Goal: Information Seeking & Learning: Check status

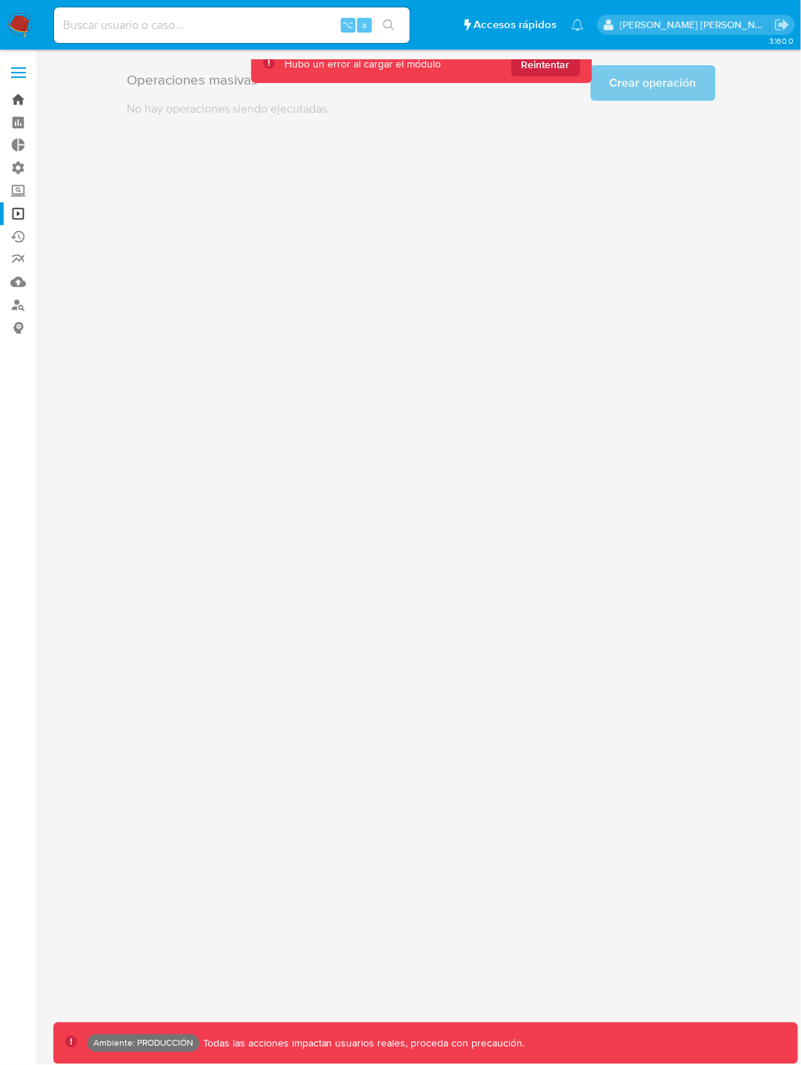
click at [13, 100] on link "Bandeja" at bounding box center [88, 99] width 176 height 23
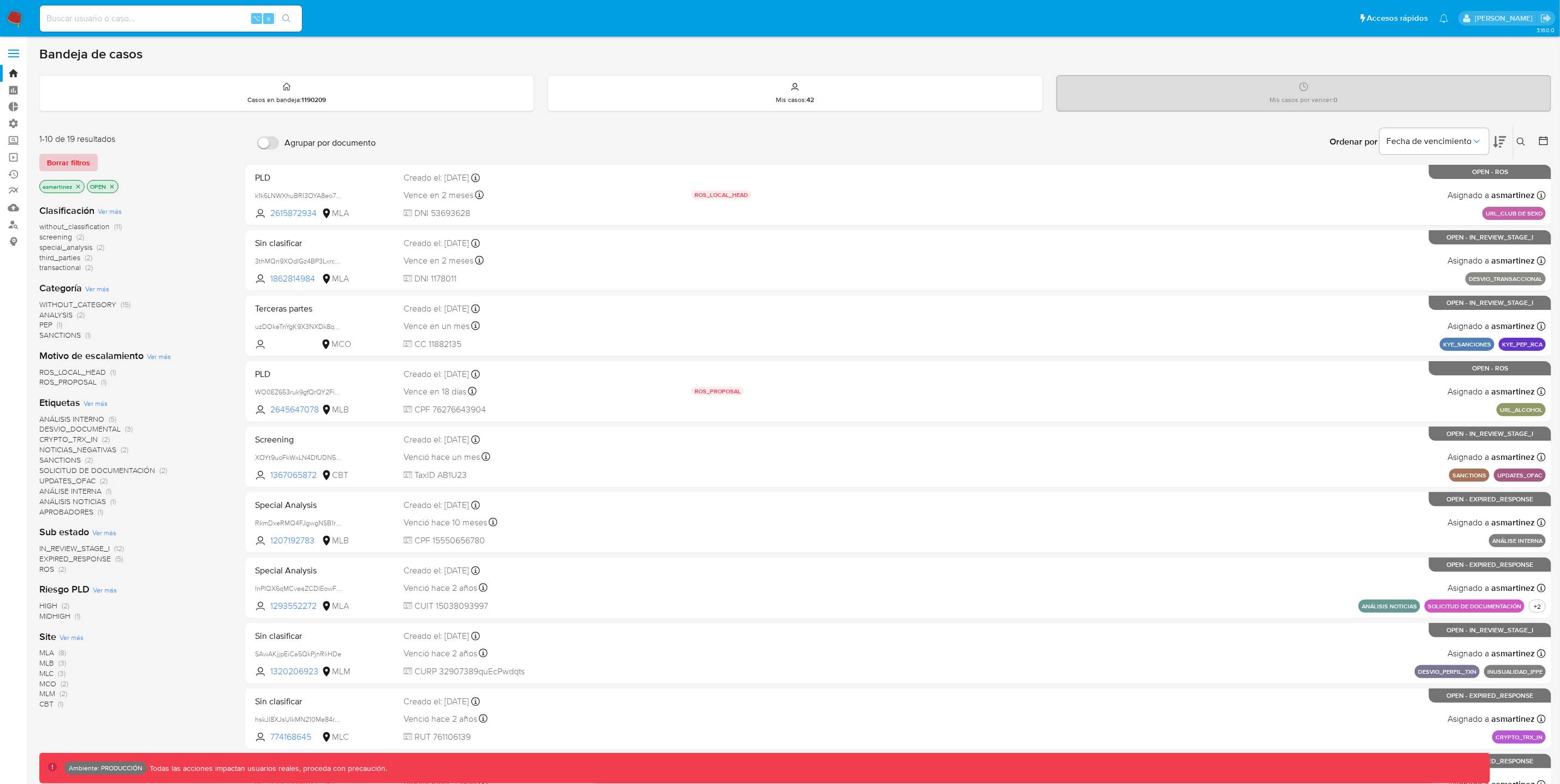
click at [81, 163] on span "Borrar filtros" at bounding box center [68, 163] width 43 height 15
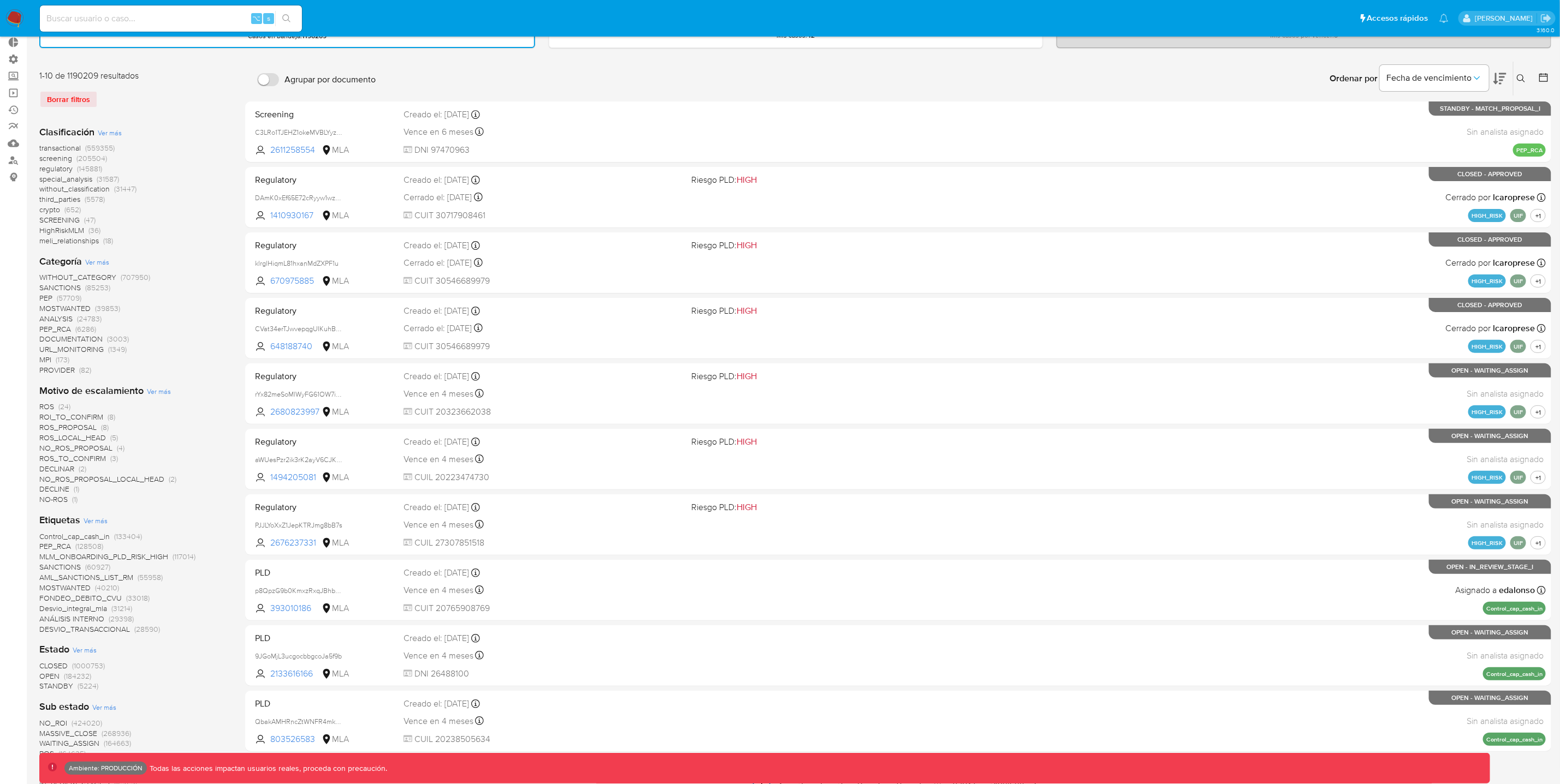
scroll to position [44, 0]
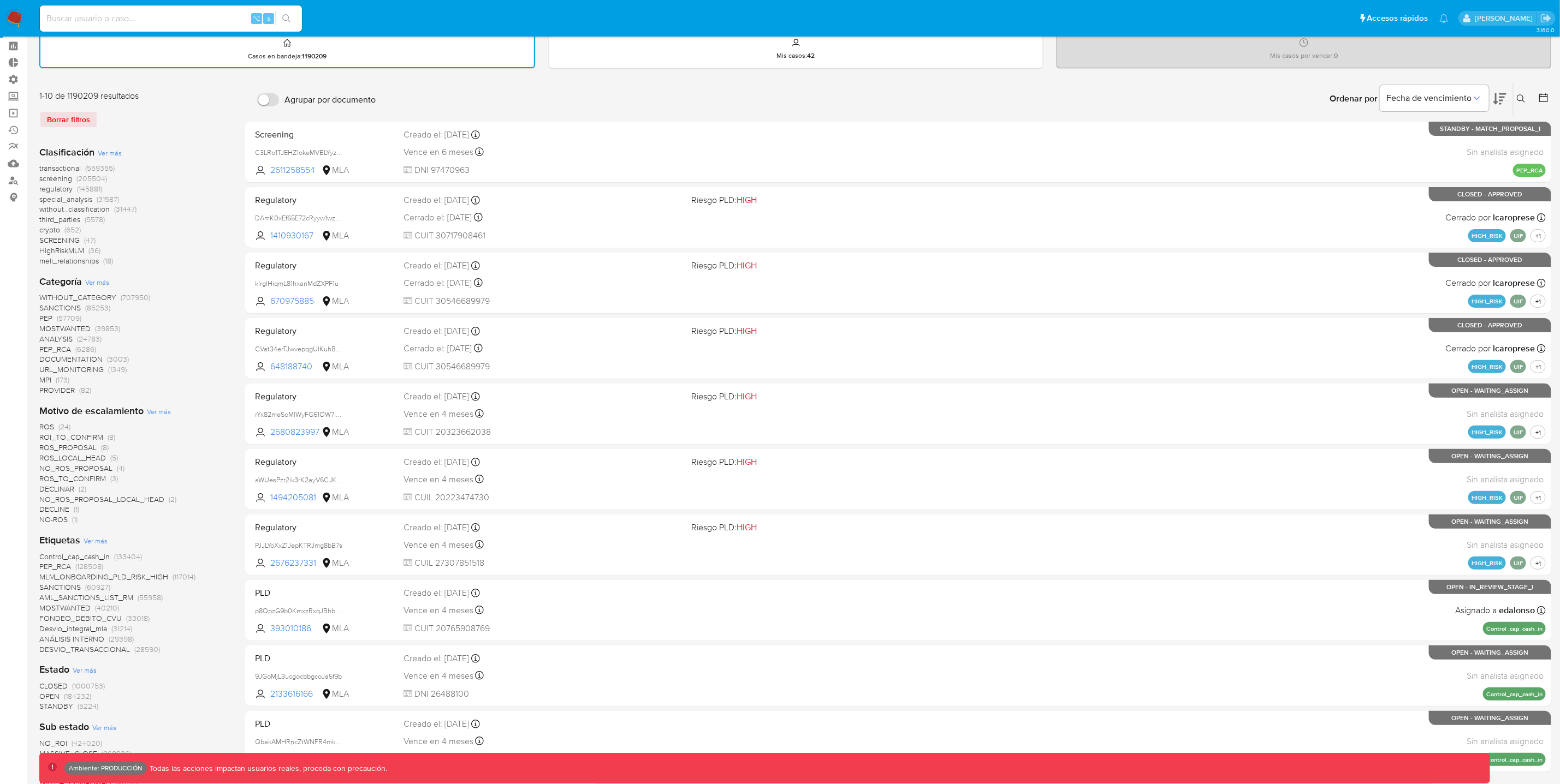
click at [46, 378] on span "MPI" at bounding box center [45, 379] width 12 height 11
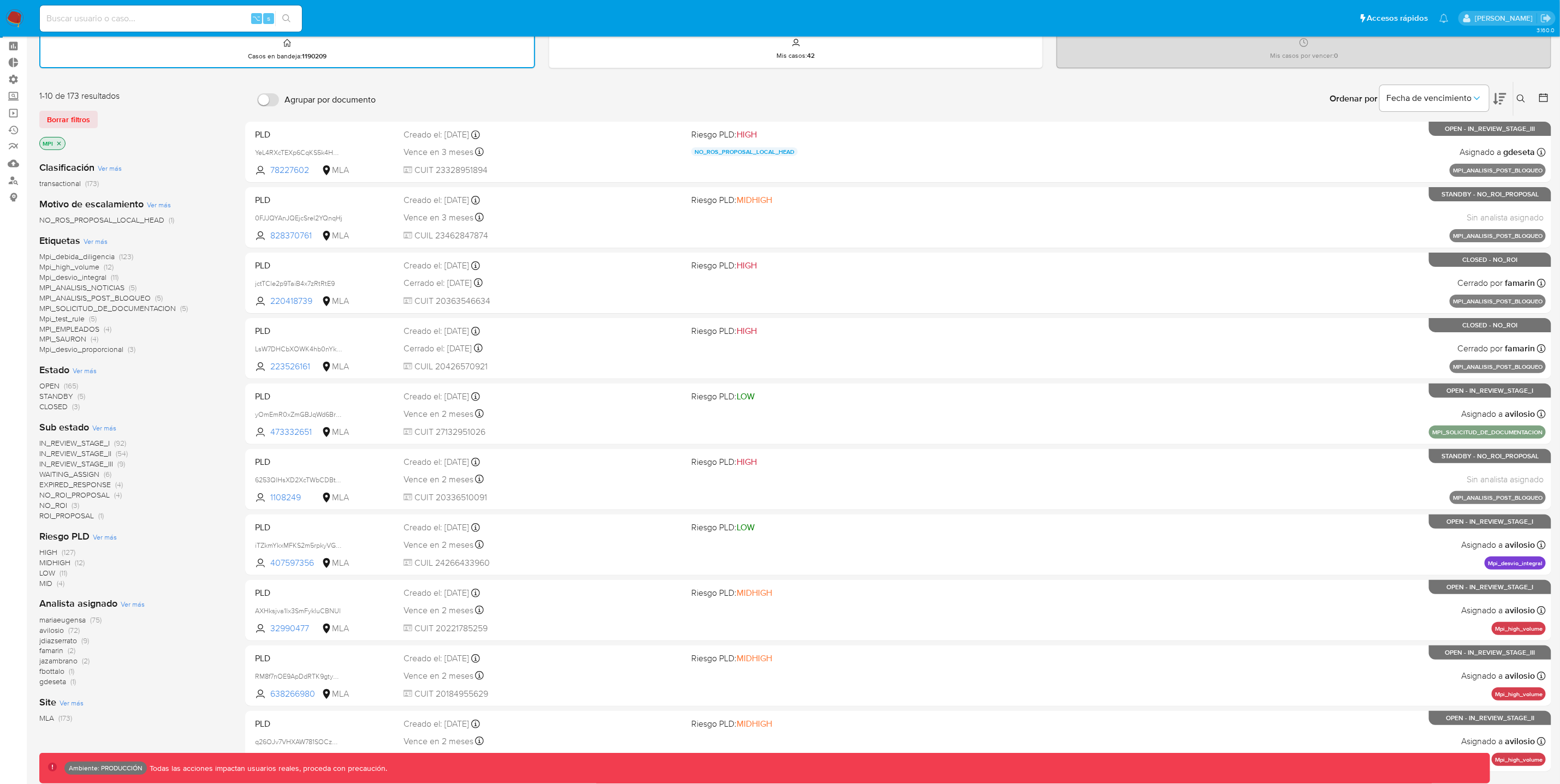
click at [64, 406] on span "CLOSED" at bounding box center [53, 406] width 29 height 11
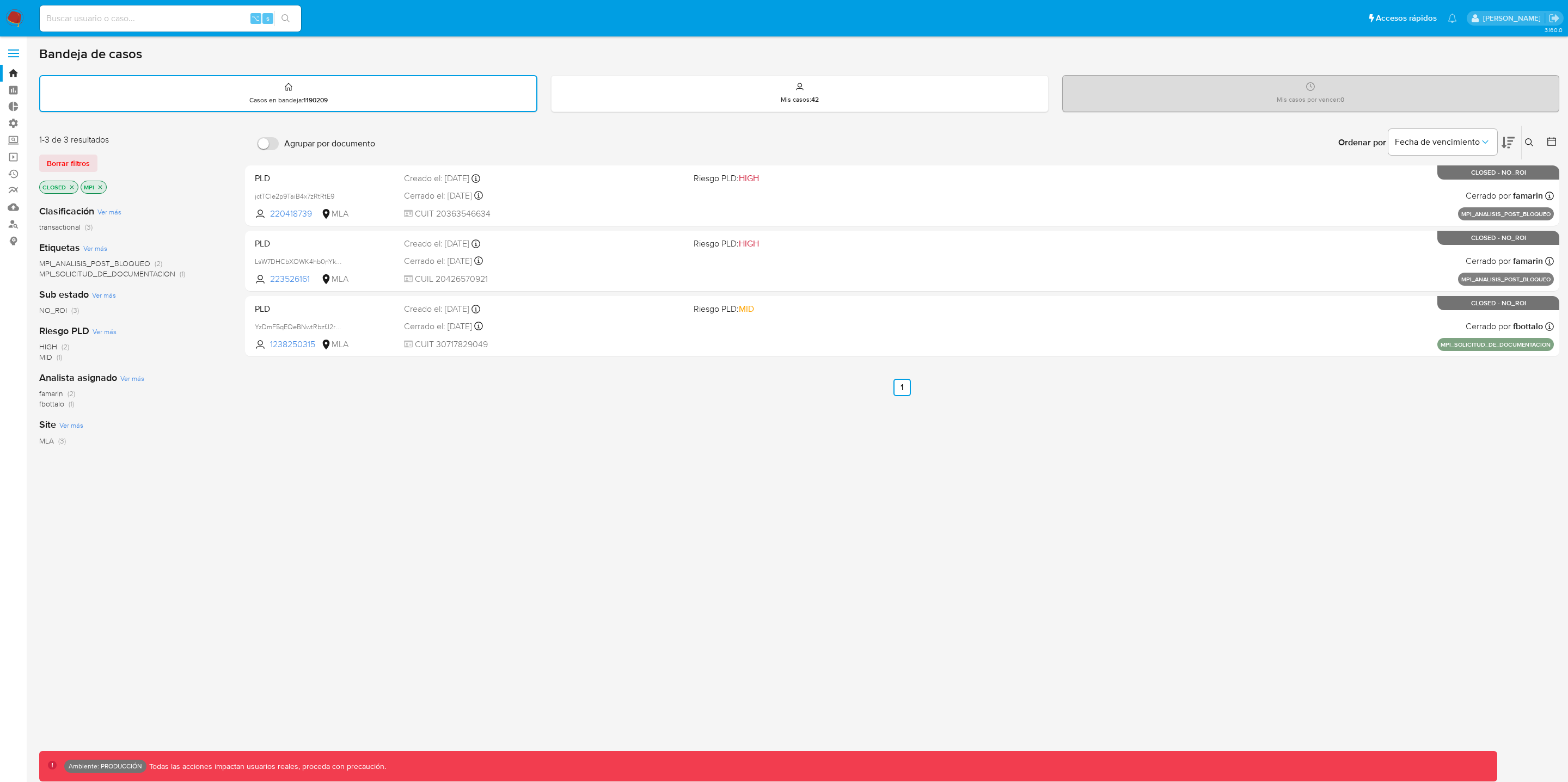
click at [72, 186] on icon "close-filter" at bounding box center [71, 187] width 7 height 7
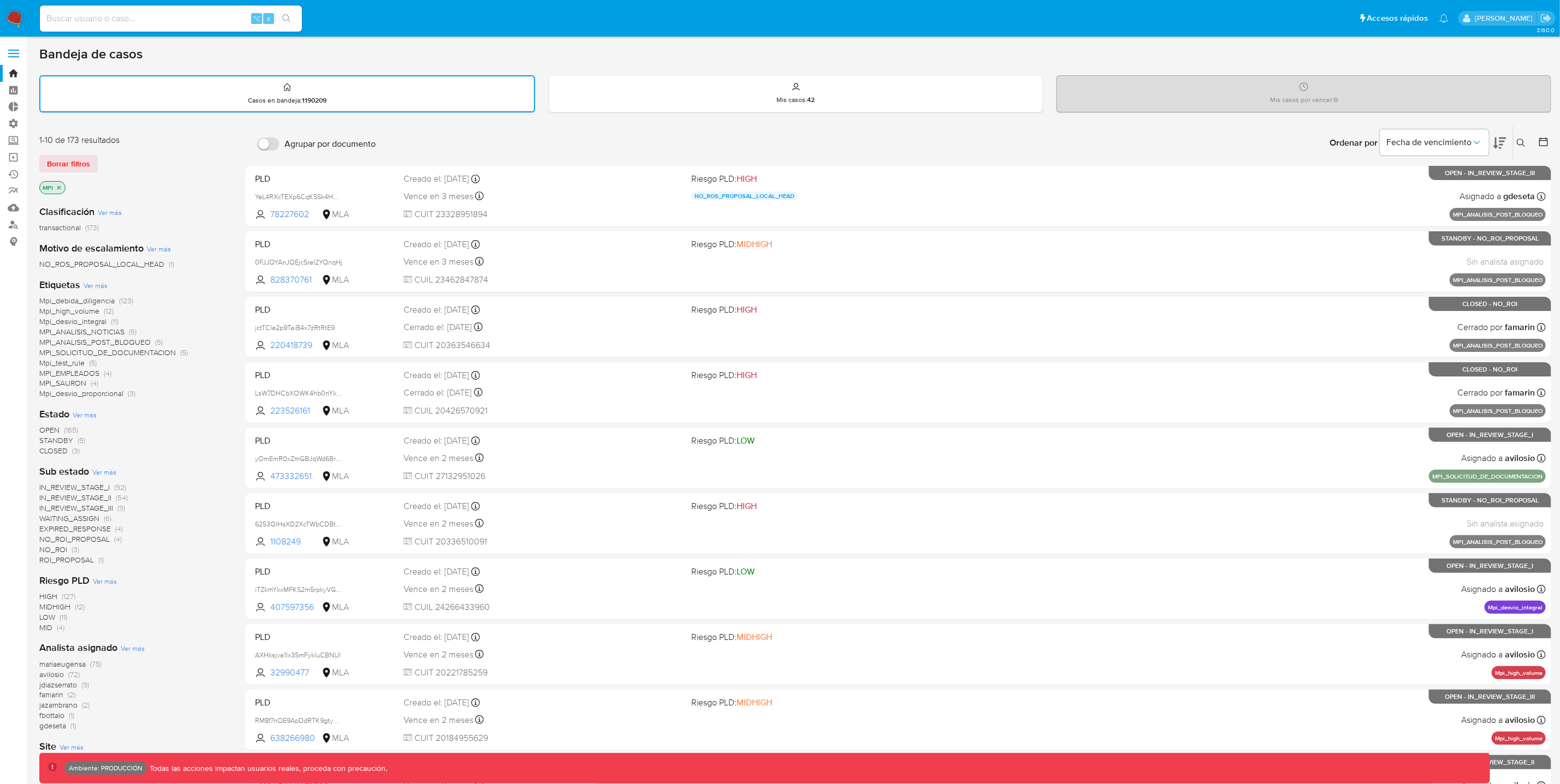
click at [58, 185] on icon "close-filter" at bounding box center [59, 188] width 7 height 7
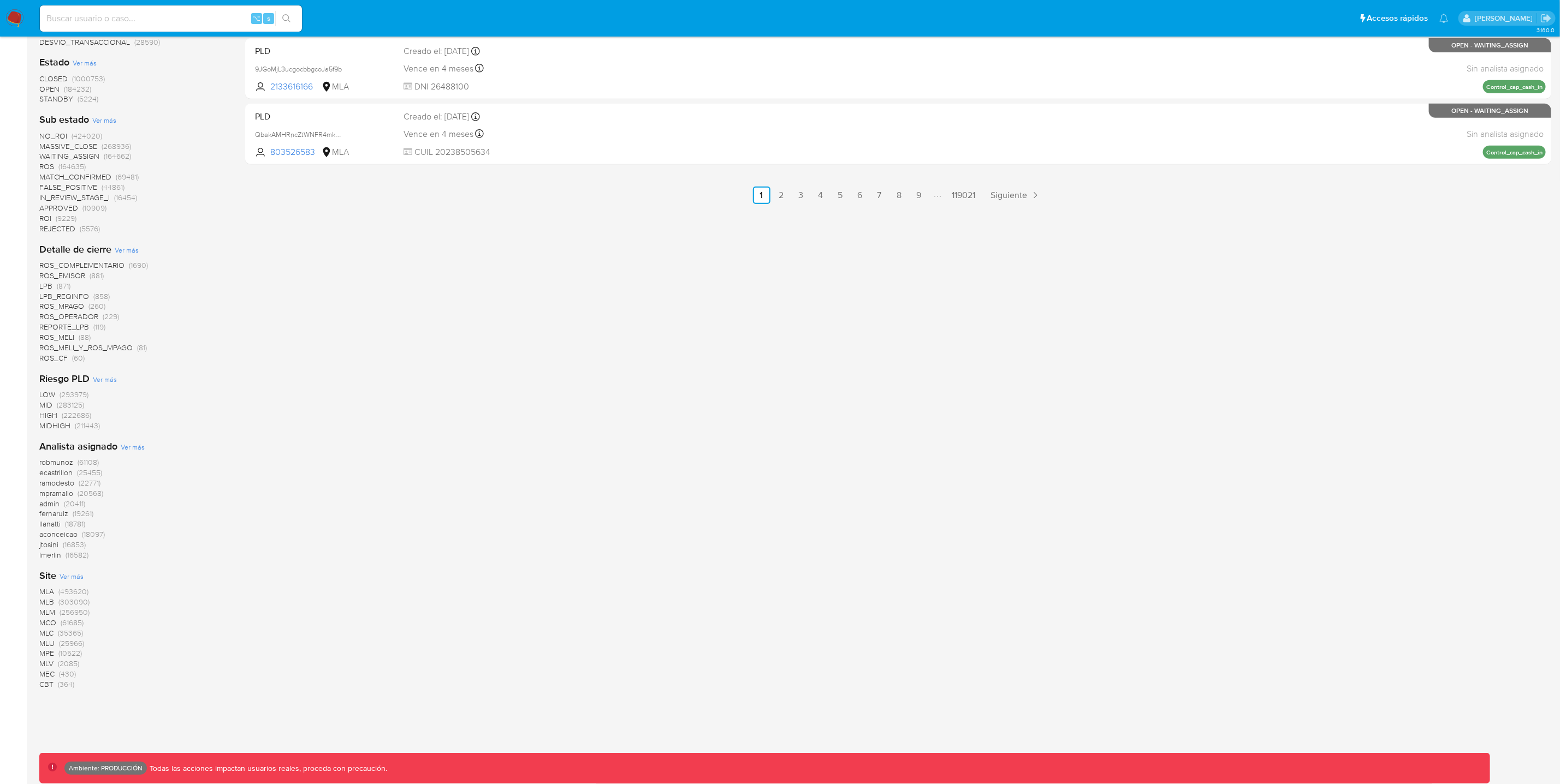
scroll to position [653, 0]
click at [81, 587] on span "(493620)" at bounding box center [73, 590] width 30 height 11
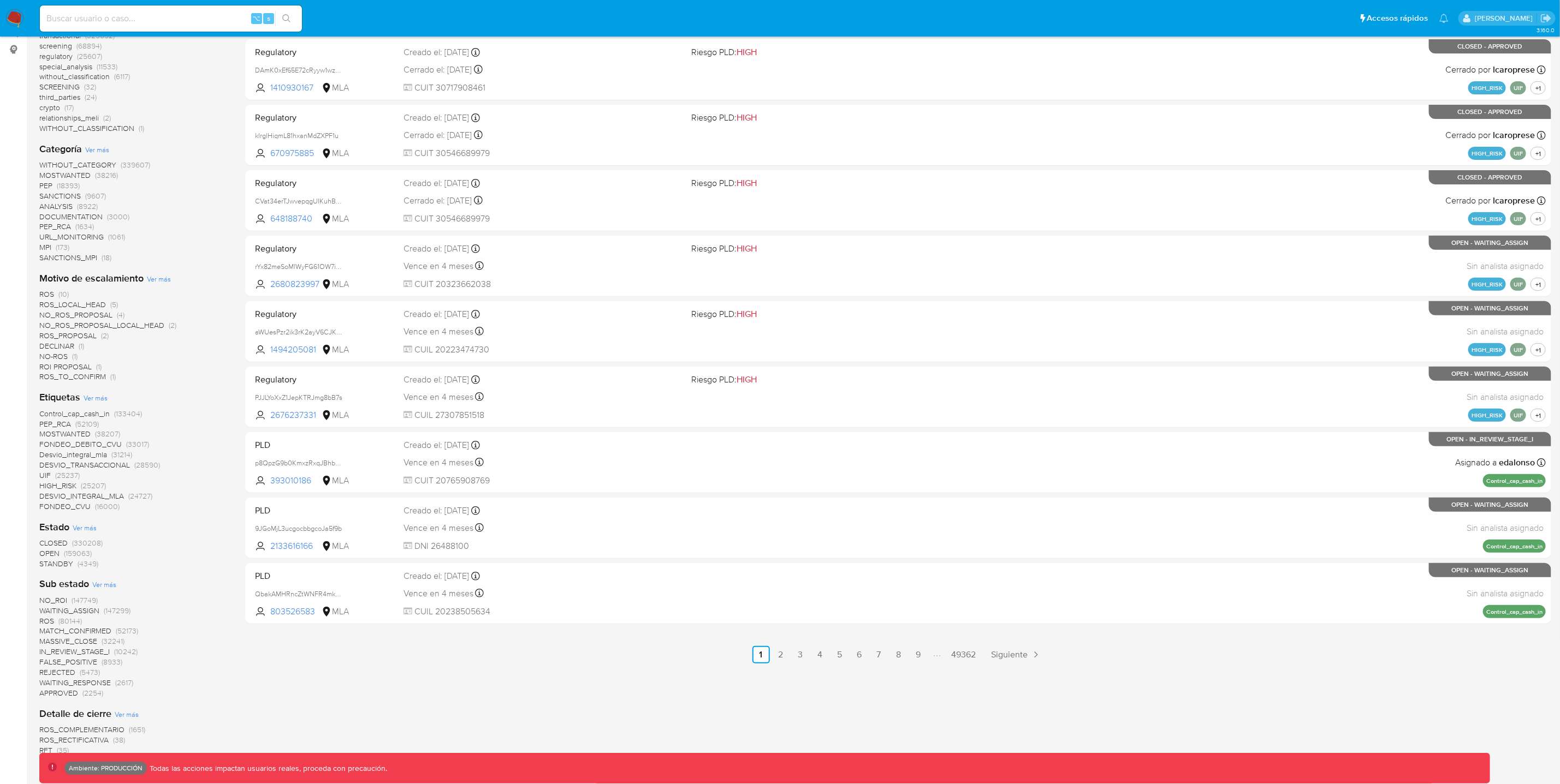
scroll to position [68, 0]
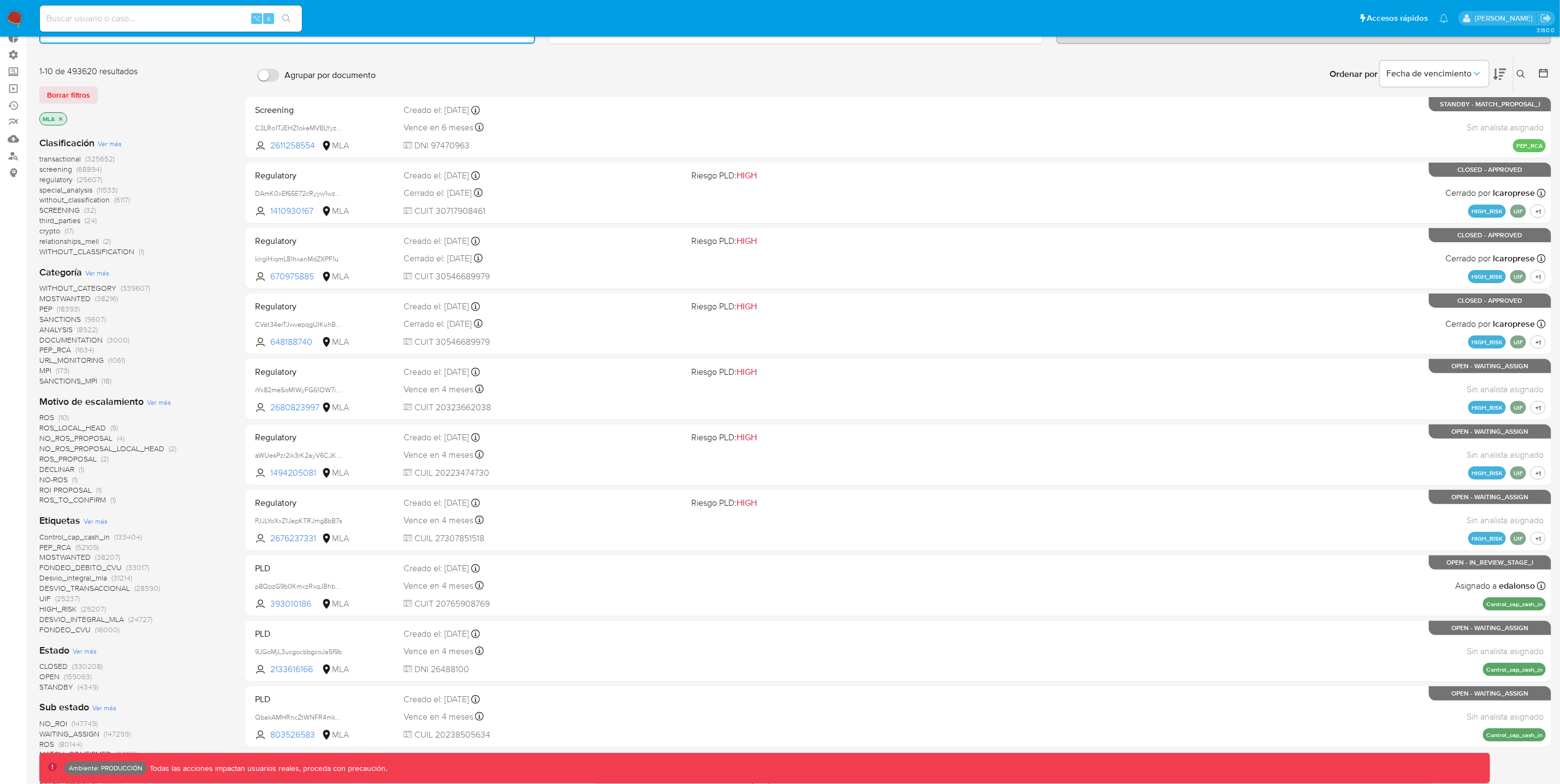
click at [82, 383] on span "SANCTIONS_MPI" at bounding box center [68, 381] width 58 height 11
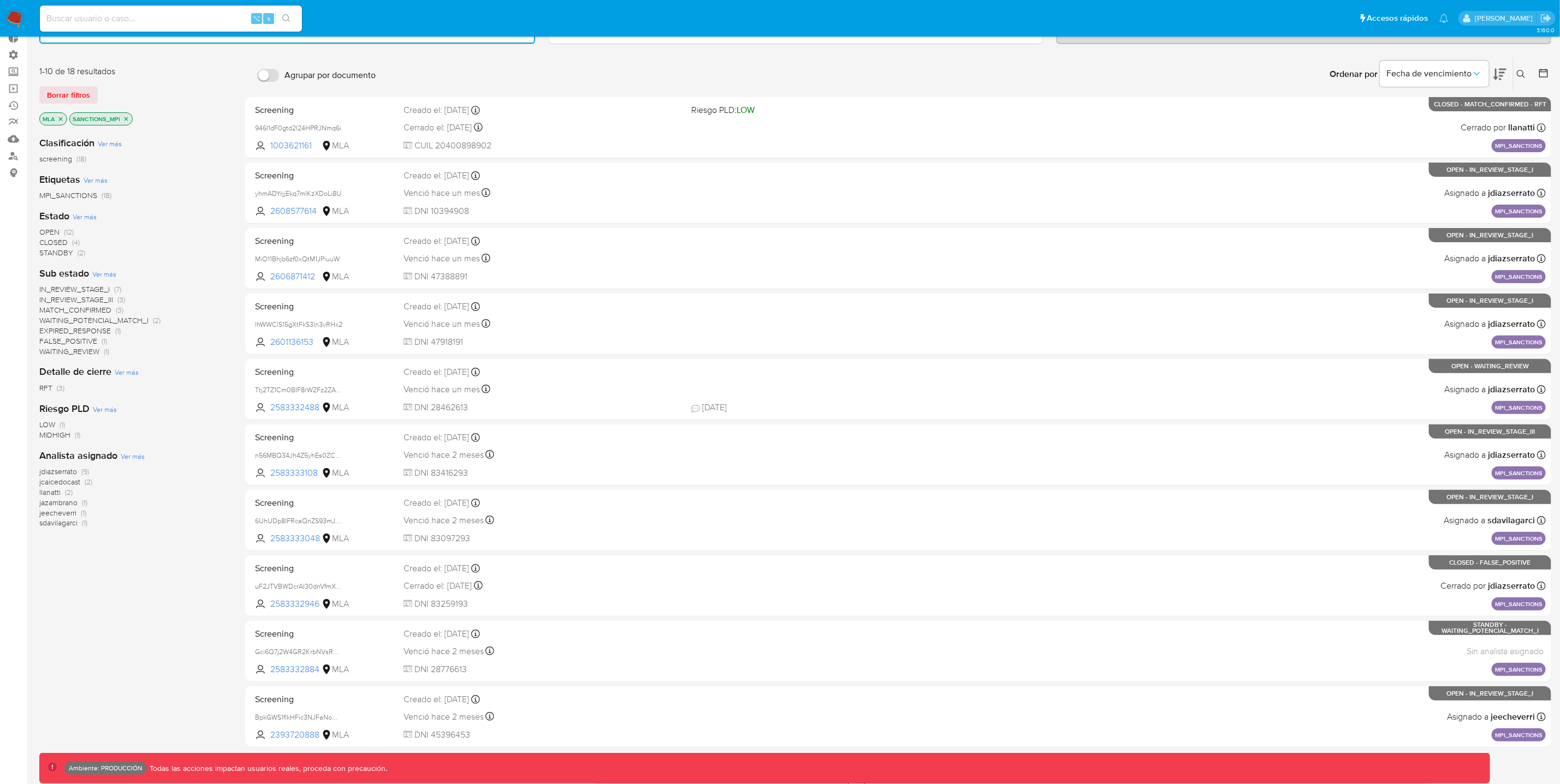
click at [63, 241] on span "CLOSED" at bounding box center [53, 242] width 29 height 11
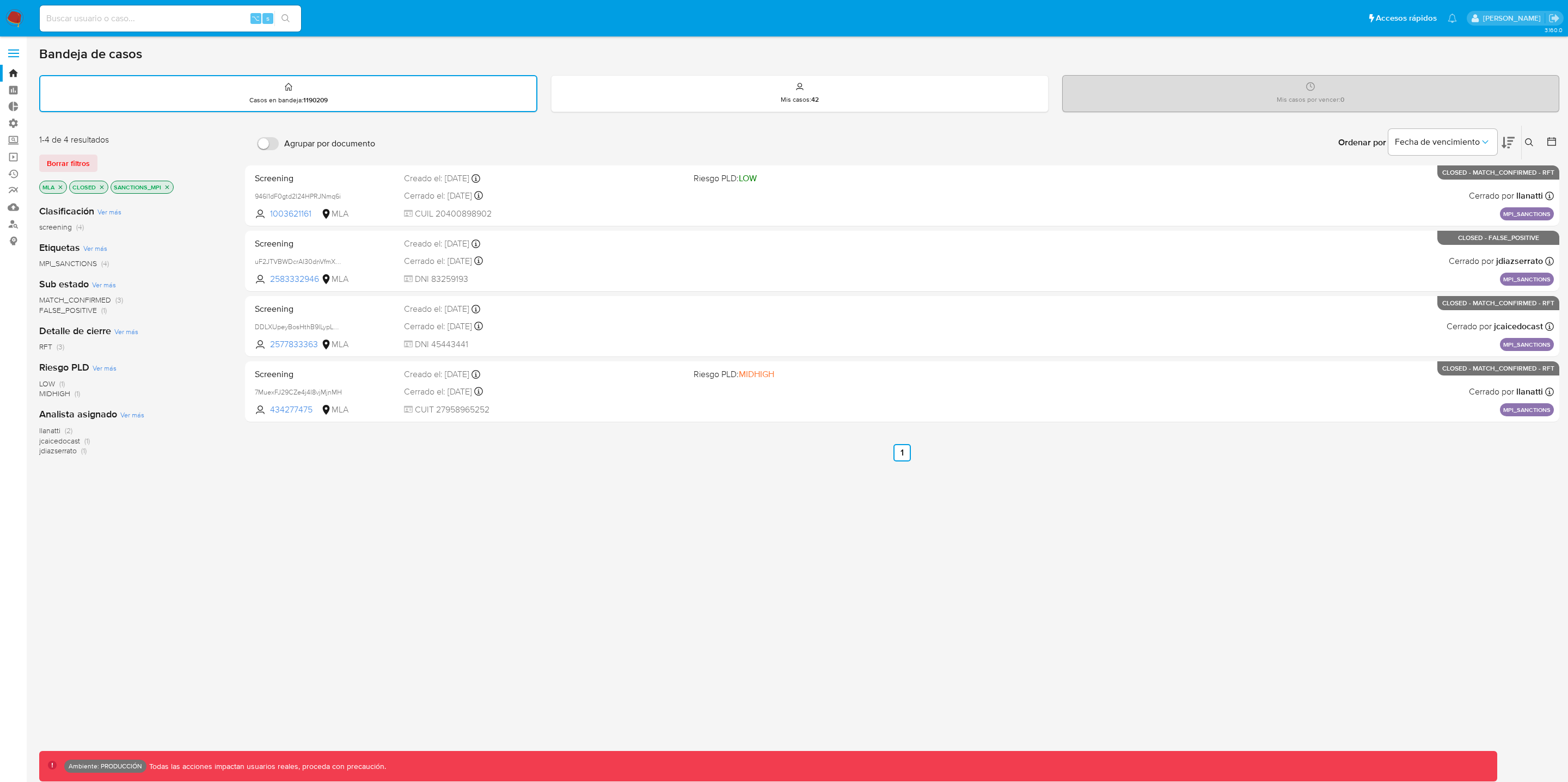
click at [169, 187] on icon "close-filter" at bounding box center [167, 187] width 7 height 7
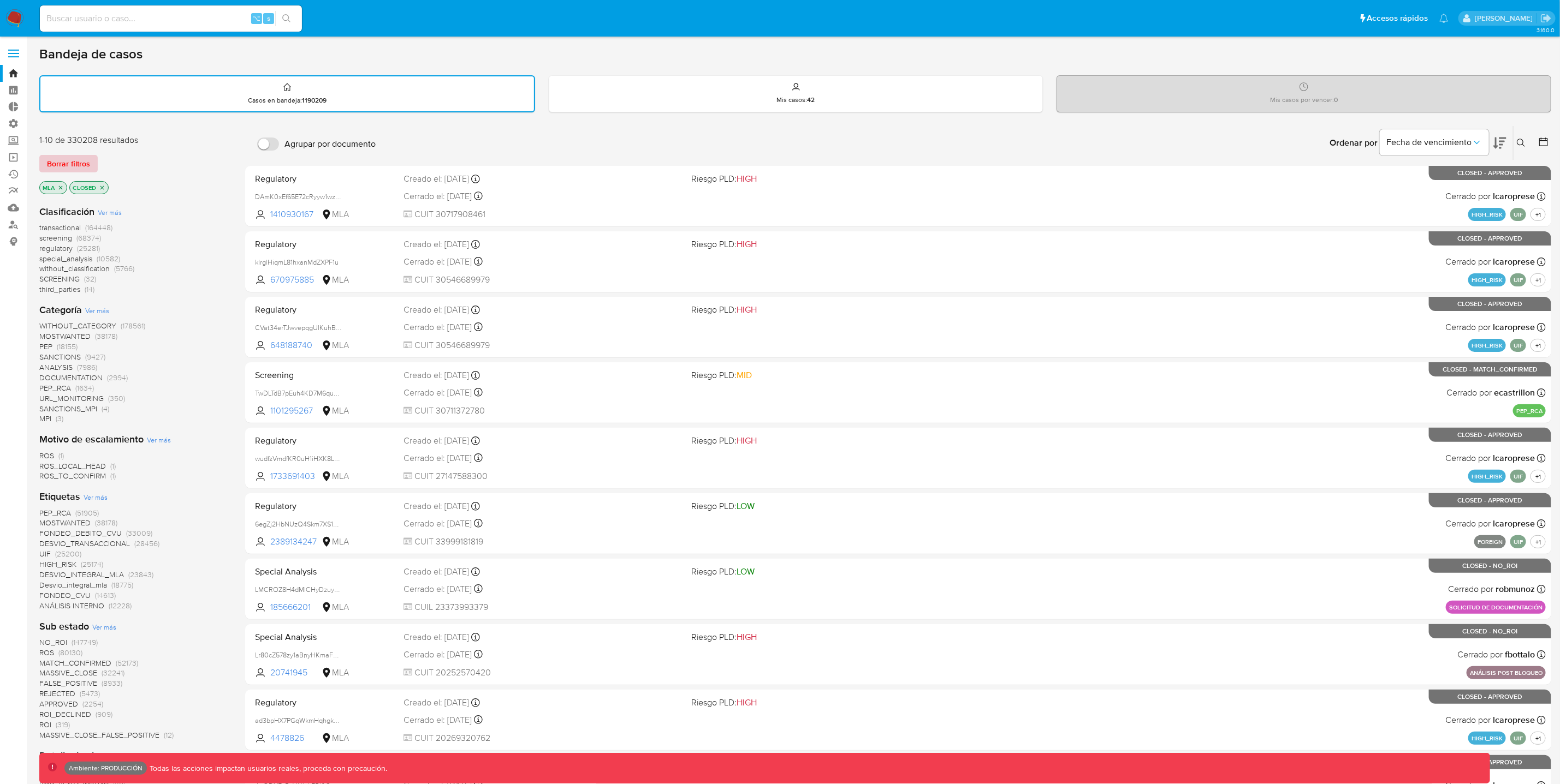
click at [69, 165] on span "Borrar filtros" at bounding box center [68, 163] width 43 height 15
